Goal: Understand process/instructions: Learn how to perform a task or action

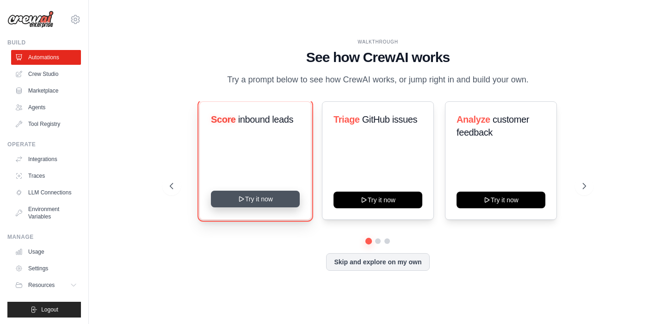
click at [252, 203] on button "Try it now" at bounding box center [255, 198] width 89 height 17
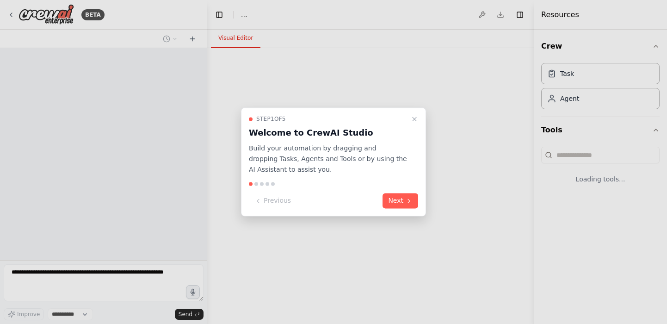
select select "****"
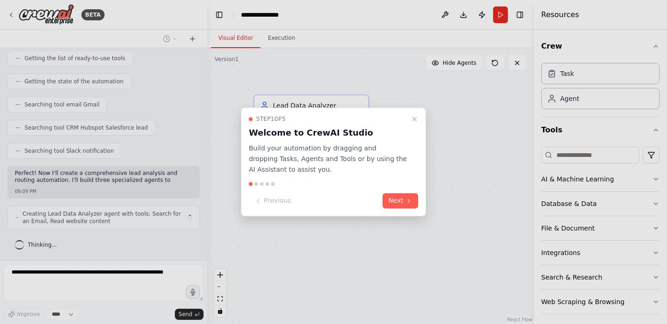
scroll to position [145, 0]
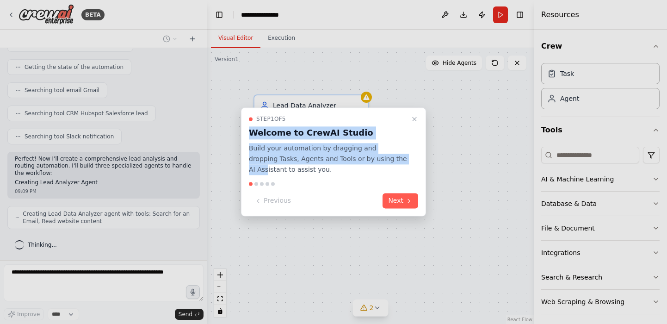
drag, startPoint x: 368, startPoint y: 115, endPoint x: 387, endPoint y: 154, distance: 43.6
click at [387, 154] on div "Step 1 of 5 Welcome to CrewAI Studio Build your automation by dragging and drop…" at bounding box center [333, 144] width 169 height 59
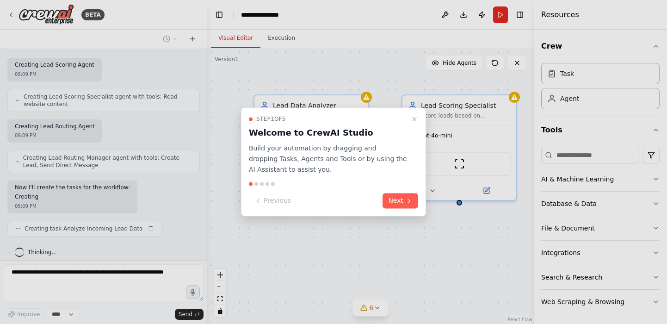
scroll to position [330, 0]
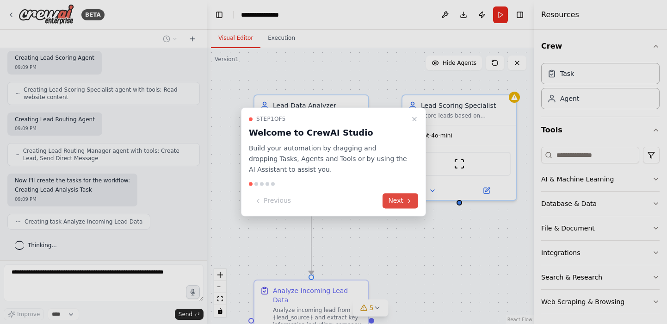
click at [395, 199] on button "Next" at bounding box center [400, 200] width 36 height 15
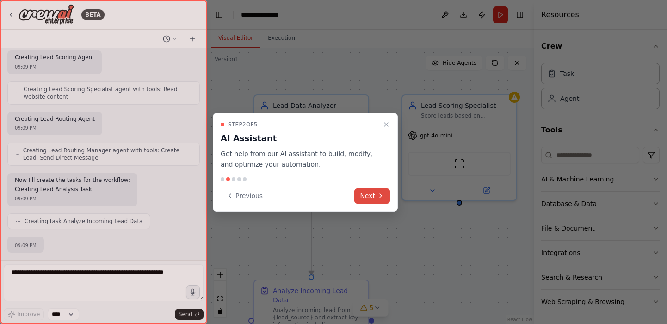
scroll to position [384, 0]
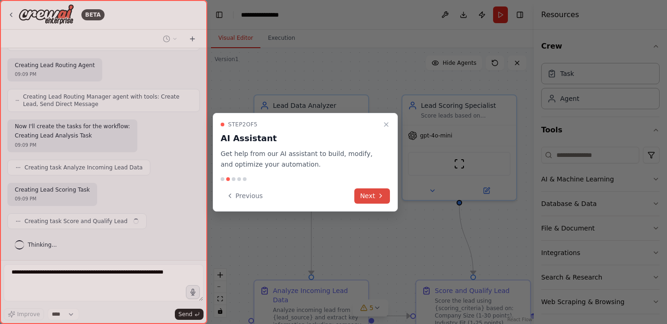
click at [377, 195] on icon at bounding box center [380, 195] width 7 height 7
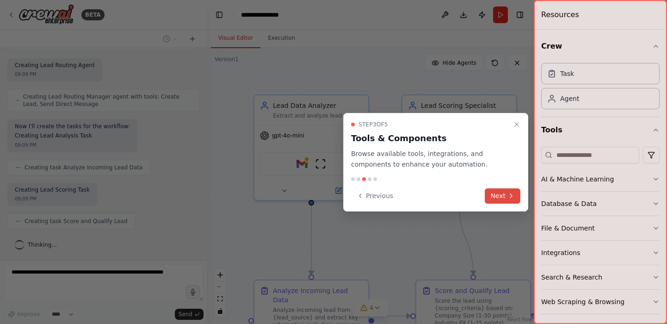
click at [503, 197] on button "Next" at bounding box center [503, 195] width 36 height 15
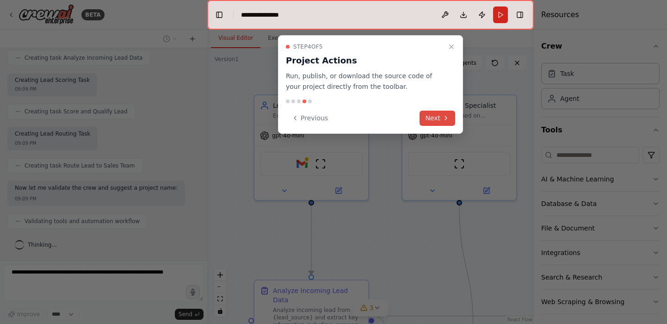
scroll to position [517, 0]
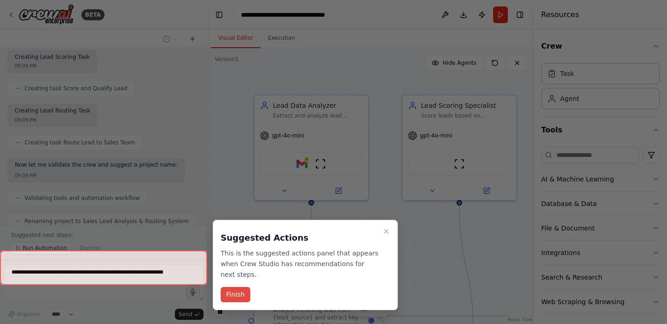
click at [444, 119] on div at bounding box center [333, 162] width 667 height 324
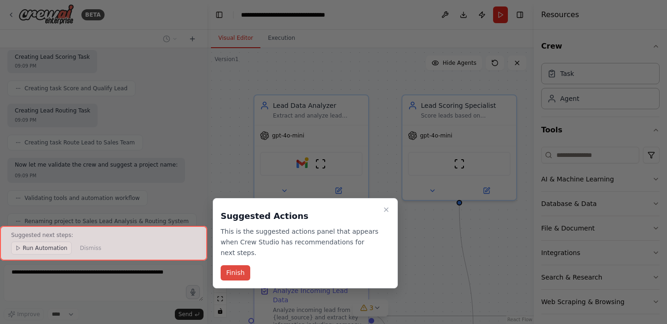
click at [236, 271] on button "Finish" at bounding box center [236, 272] width 30 height 15
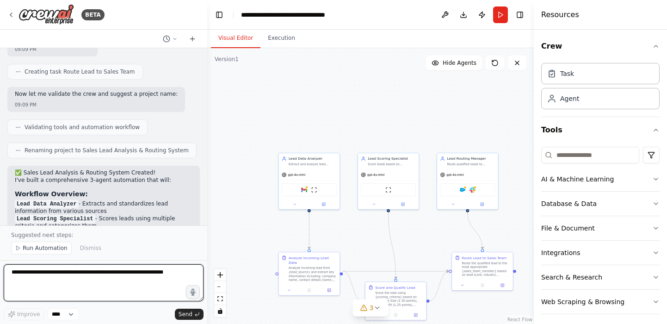
scroll to position [589, 0]
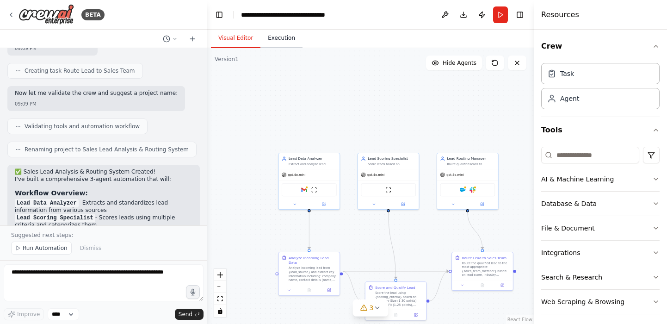
click at [277, 35] on button "Execution" at bounding box center [281, 38] width 42 height 19
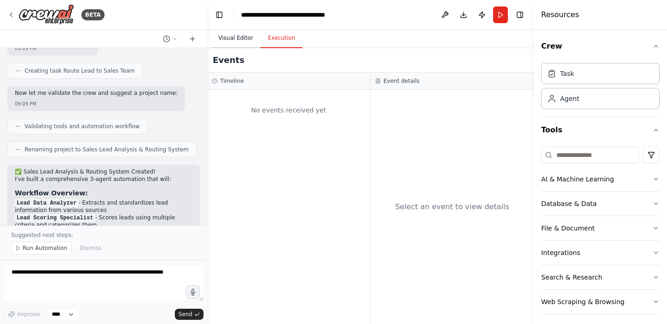
click at [234, 39] on button "Visual Editor" at bounding box center [235, 38] width 49 height 19
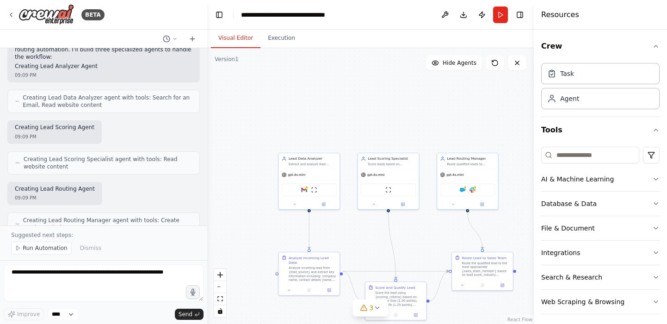
scroll to position [259, 0]
click at [11, 15] on icon at bounding box center [11, 15] width 2 height 4
